Goal: Task Accomplishment & Management: Manage account settings

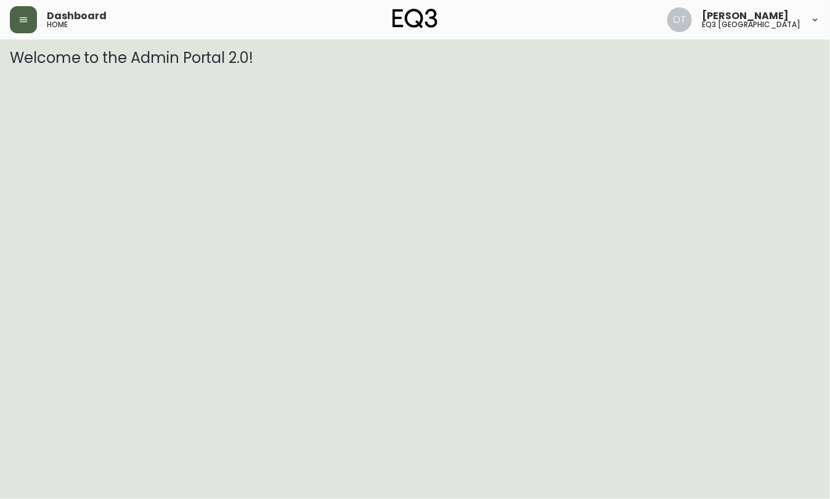
drag, startPoint x: 15, startPoint y: 26, endPoint x: 4, endPoint y: 12, distance: 18.5
click at [17, 27] on button "button" at bounding box center [23, 19] width 27 height 27
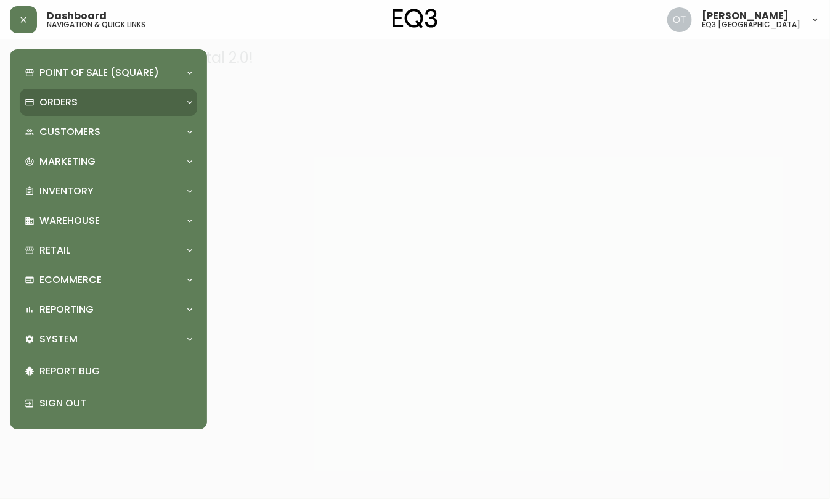
click at [79, 98] on div "Orders" at bounding box center [102, 103] width 155 height 14
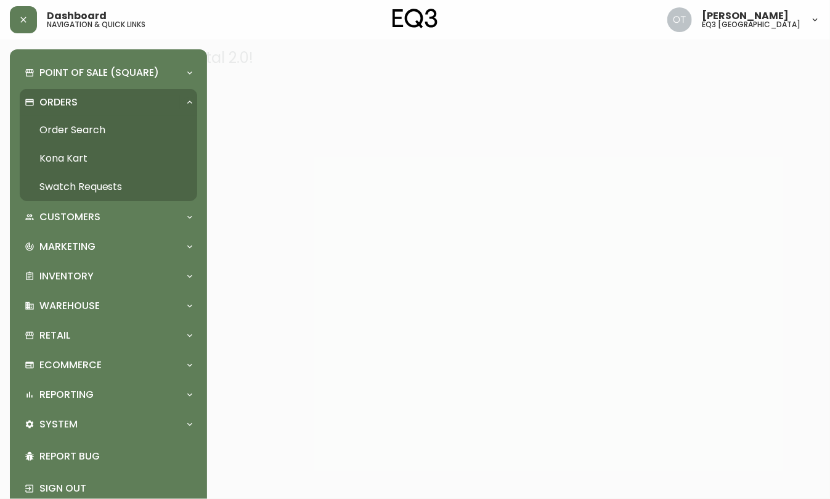
click at [92, 129] on link "Order Search" at bounding box center [108, 130] width 177 height 28
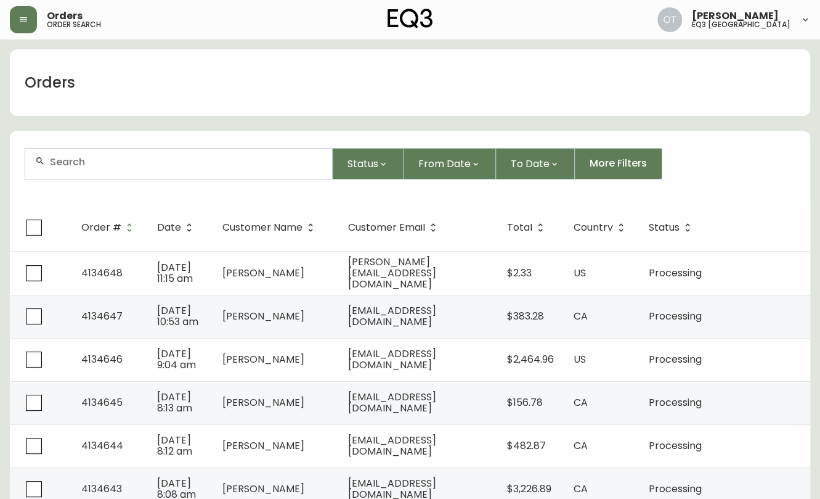
click at [123, 168] on div at bounding box center [178, 164] width 307 height 30
paste input "4134399"
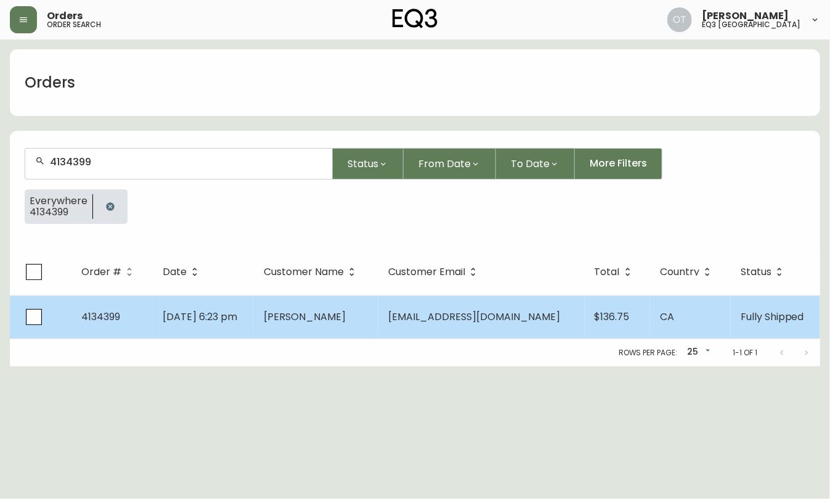
type input "4134399"
click at [197, 314] on span "[DATE] 6:23 pm" at bounding box center [200, 316] width 75 height 14
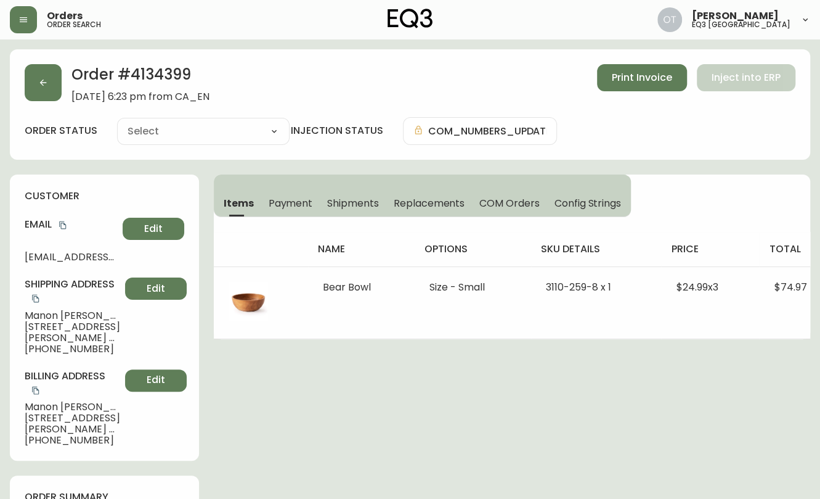
type input "Fully Shipped"
select select "FULLY_SHIPPED"
click at [49, 89] on button "button" at bounding box center [43, 82] width 37 height 37
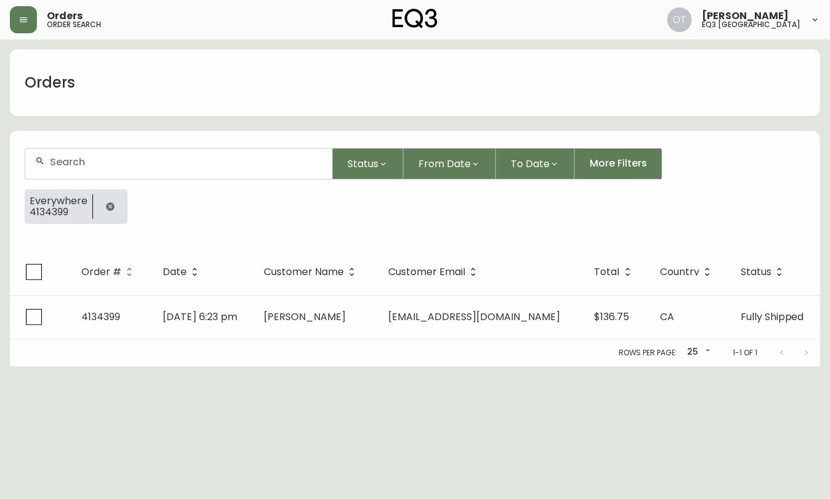
click at [179, 168] on div at bounding box center [178, 164] width 307 height 30
paste input "4074153"
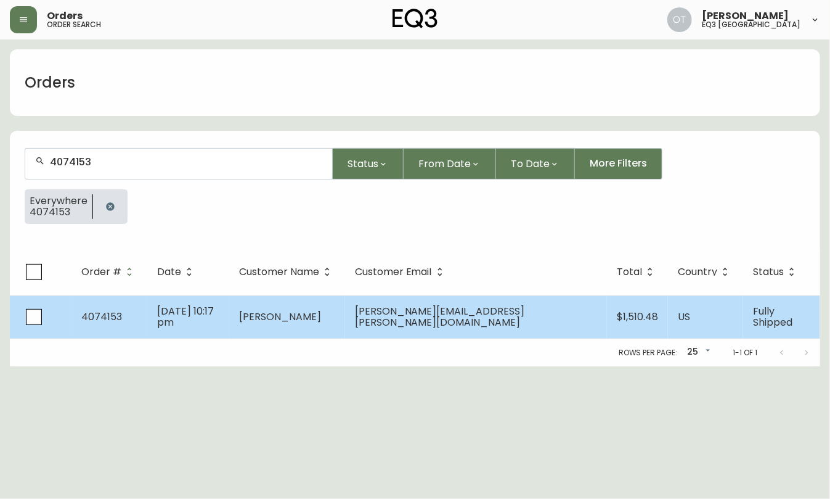
type input "4074153"
click at [326, 331] on td "[PERSON_NAME]" at bounding box center [287, 316] width 116 height 43
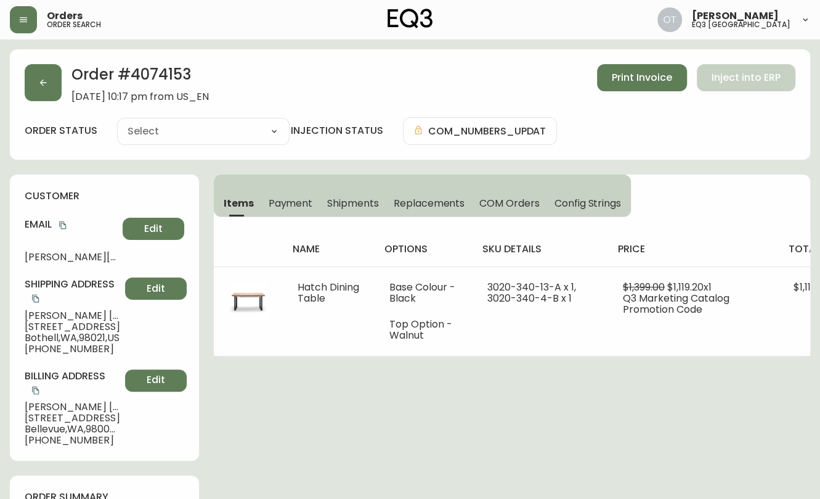
type input "Fully Shipped"
select select "FULLY_SHIPPED"
drag, startPoint x: 123, startPoint y: 177, endPoint x: 58, endPoint y: 153, distance: 69.8
click at [123, 178] on div "customer Email [PERSON_NAME][EMAIL_ADDRESS][PERSON_NAME][DOMAIN_NAME] Edit Ship…" at bounding box center [104, 317] width 189 height 286
click at [428, 204] on span "Replacements" at bounding box center [429, 203] width 71 height 13
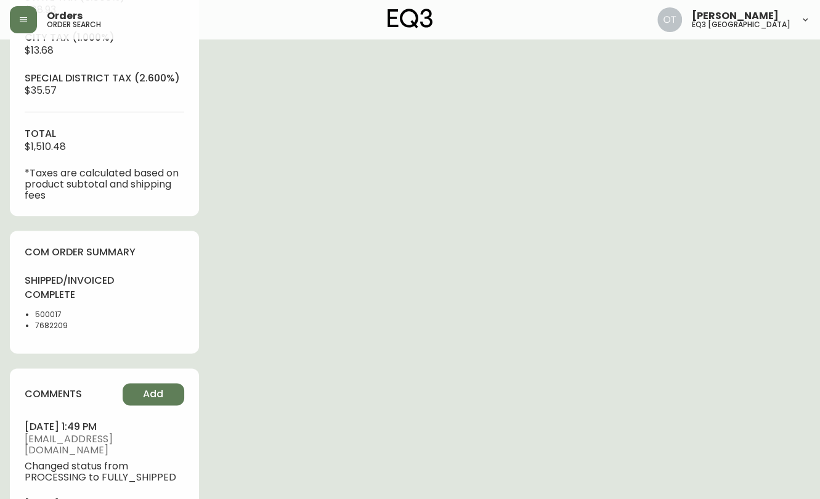
scroll to position [650, 0]
click at [95, 110] on hr at bounding box center [105, 110] width 160 height 1
